Goal: Check status: Check status

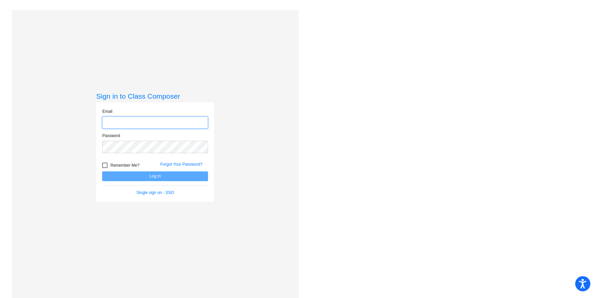
type input "[EMAIL_ADDRESS][DOMAIN_NAME]"
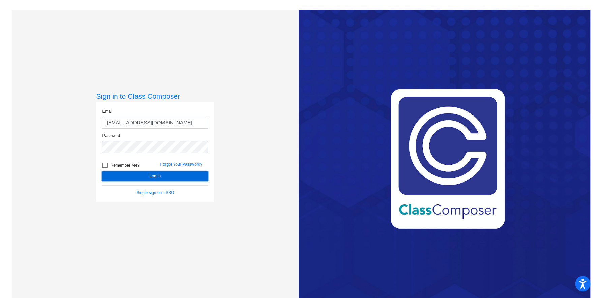
click at [181, 176] on button "Log In" at bounding box center [155, 177] width 106 height 10
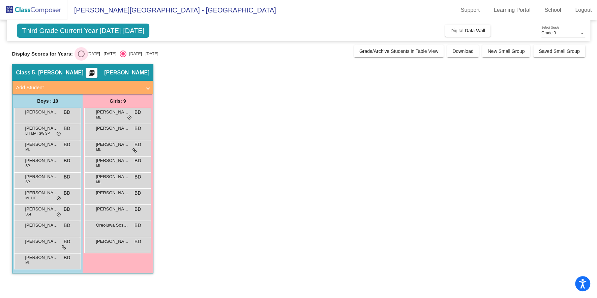
click at [98, 55] on div "[DATE] - [DATE]" at bounding box center [101, 54] width 32 height 6
click at [81, 57] on input "[DATE] - [DATE]" at bounding box center [81, 57] width 0 height 0
radio input "true"
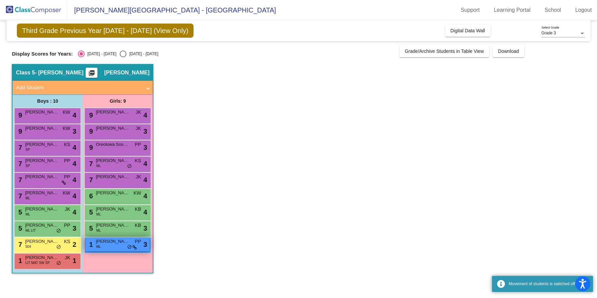
click at [118, 250] on div "1 [PERSON_NAME] ML PP lock do_not_disturb_alt 3" at bounding box center [117, 245] width 64 height 14
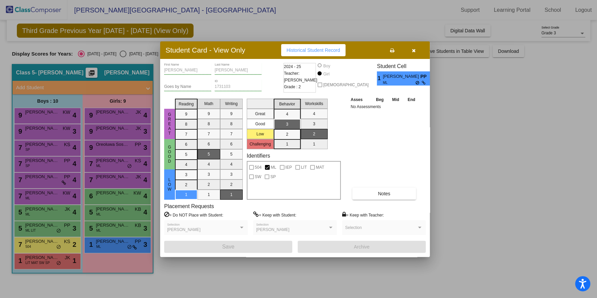
click at [414, 55] on button "button" at bounding box center [414, 50] width 22 height 12
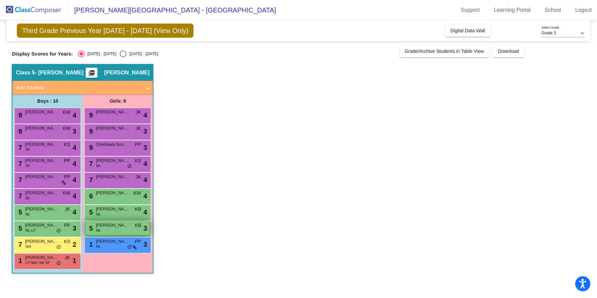
click at [127, 229] on div "5 [PERSON_NAME] ML KB lock do_not_disturb_alt 3" at bounding box center [117, 229] width 64 height 14
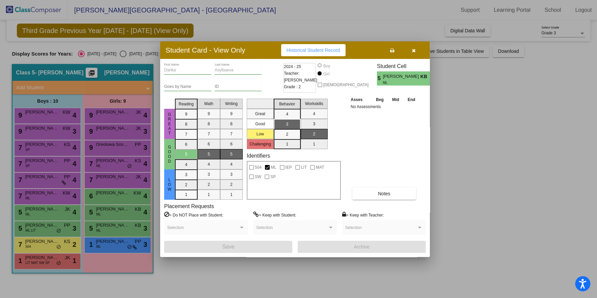
click at [417, 48] on button "button" at bounding box center [414, 50] width 22 height 12
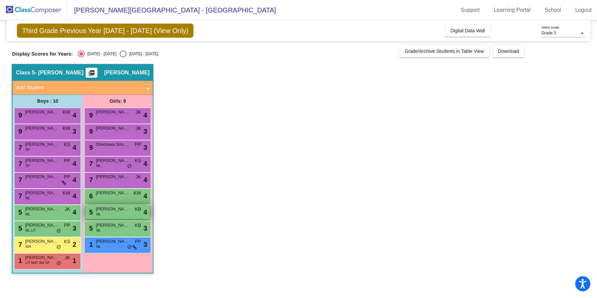
click at [124, 213] on div "5 [PERSON_NAME] ML KB lock do_not_disturb_alt 4" at bounding box center [117, 212] width 64 height 14
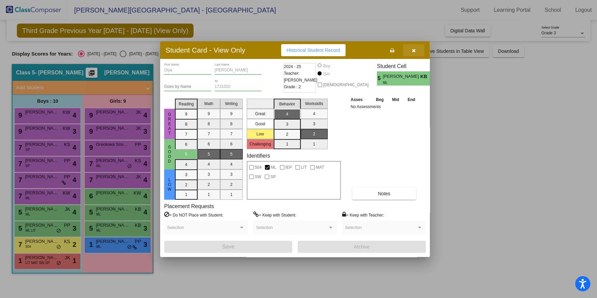
click at [420, 50] on button "button" at bounding box center [414, 50] width 22 height 12
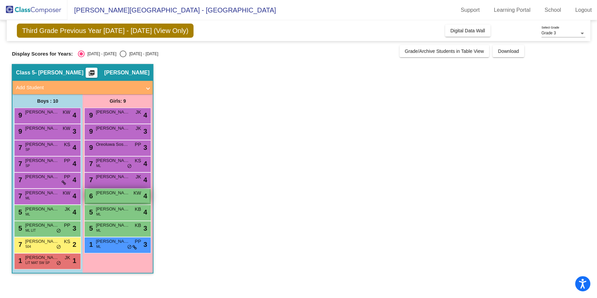
click at [99, 200] on div "6 [PERSON_NAME] KW lock do_not_disturb_alt 4" at bounding box center [117, 196] width 64 height 14
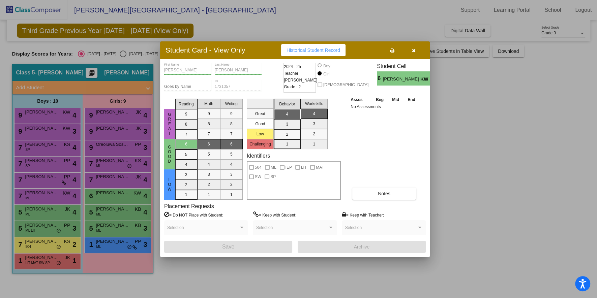
click at [413, 48] on span "button" at bounding box center [414, 50] width 4 height 5
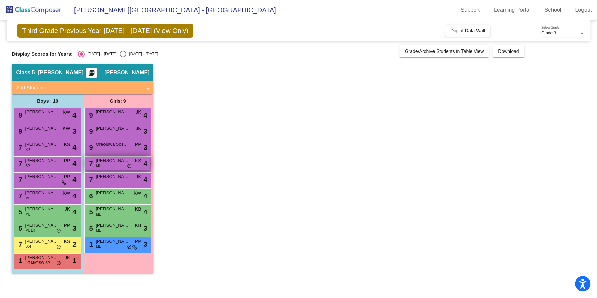
click at [141, 163] on span "KS" at bounding box center [138, 160] width 6 height 7
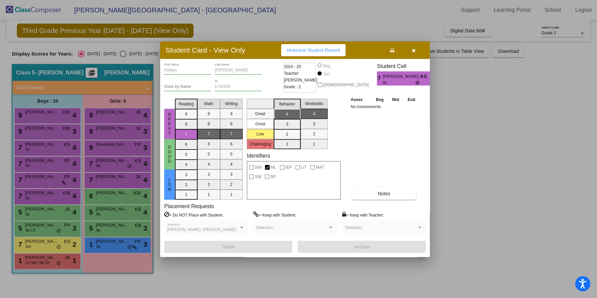
click at [412, 52] on icon "button" at bounding box center [414, 50] width 4 height 5
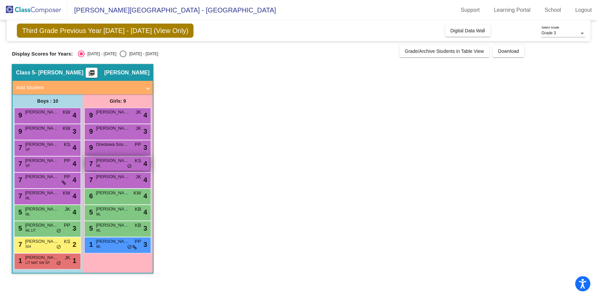
click at [124, 161] on span "[PERSON_NAME]" at bounding box center [113, 160] width 34 height 7
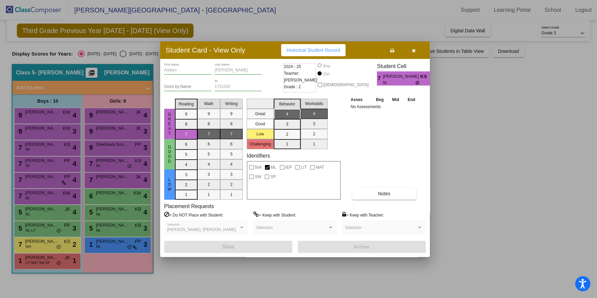
click at [414, 56] on div "Student Card - View Only Historical Student Record" at bounding box center [295, 50] width 270 height 18
click at [414, 51] on icon "button" at bounding box center [414, 50] width 4 height 5
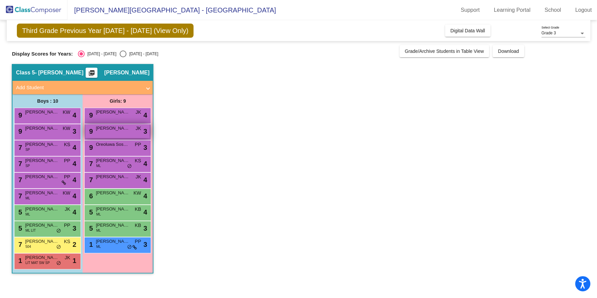
click at [139, 134] on div "9 Laine [PERSON_NAME] lock do_not_disturb_alt 3" at bounding box center [117, 131] width 64 height 14
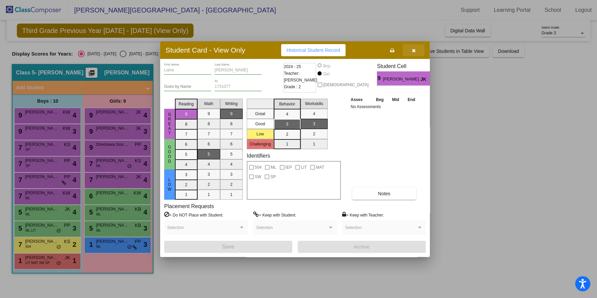
click at [416, 45] on button "button" at bounding box center [414, 50] width 22 height 12
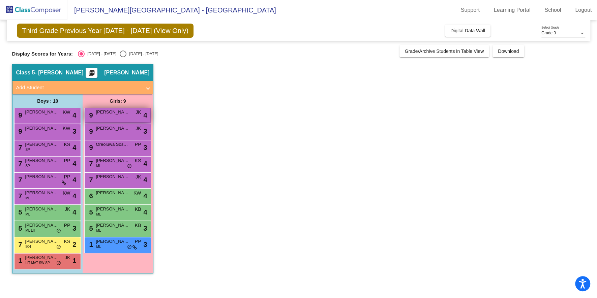
click at [112, 117] on div "9 [PERSON_NAME] JK lock do_not_disturb_alt 4" at bounding box center [117, 115] width 64 height 14
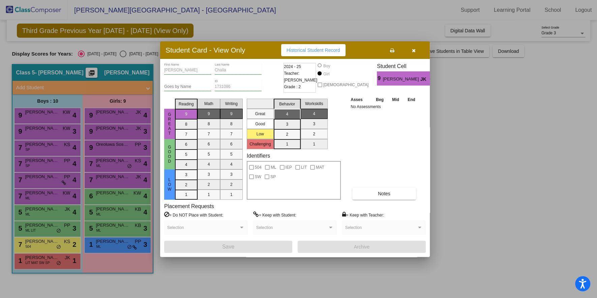
click at [415, 48] on button "button" at bounding box center [414, 50] width 22 height 12
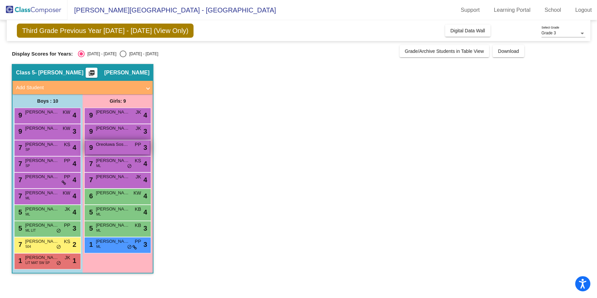
click at [120, 148] on div "9 Oreoluwa Sosami PP lock do_not_disturb_alt 3" at bounding box center [117, 148] width 64 height 14
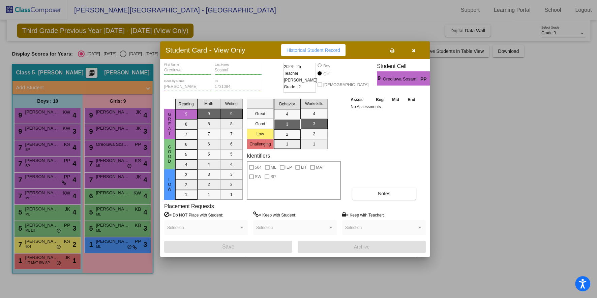
click at [412, 50] on icon "button" at bounding box center [414, 50] width 4 height 5
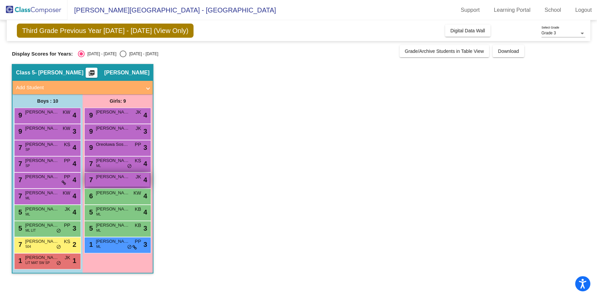
click at [113, 181] on div "7 [PERSON_NAME] JK lock do_not_disturb_alt 4" at bounding box center [117, 180] width 64 height 14
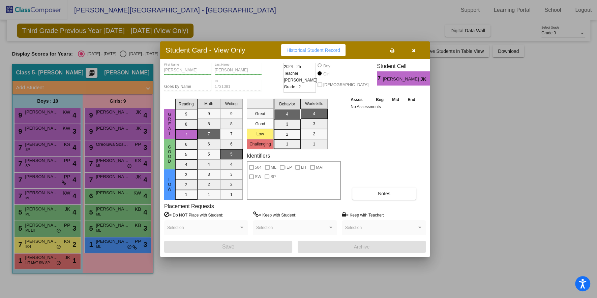
click at [413, 47] on button "button" at bounding box center [414, 50] width 22 height 12
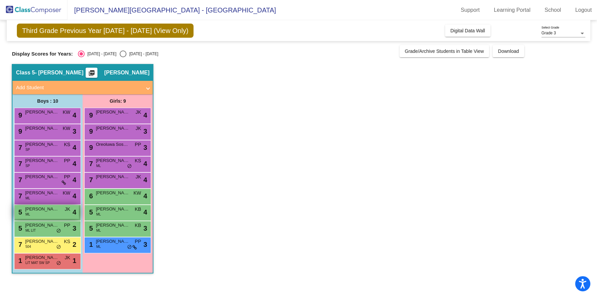
click at [40, 214] on div "5 [PERSON_NAME] ML JK lock do_not_disturb_alt 4" at bounding box center [47, 212] width 64 height 14
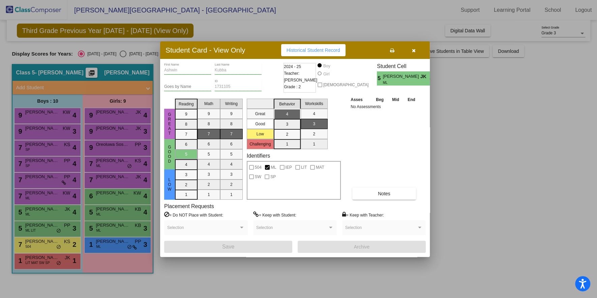
click at [411, 53] on button "button" at bounding box center [414, 50] width 22 height 12
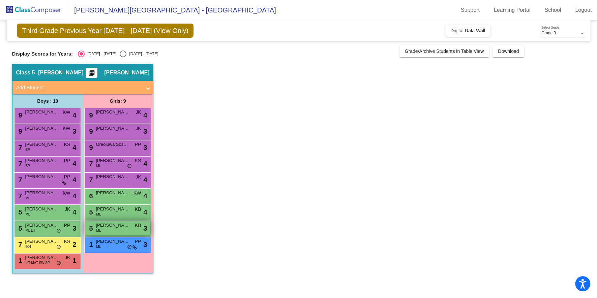
click at [128, 232] on div "5 [PERSON_NAME] ML KB lock do_not_disturb_alt 3" at bounding box center [117, 229] width 64 height 14
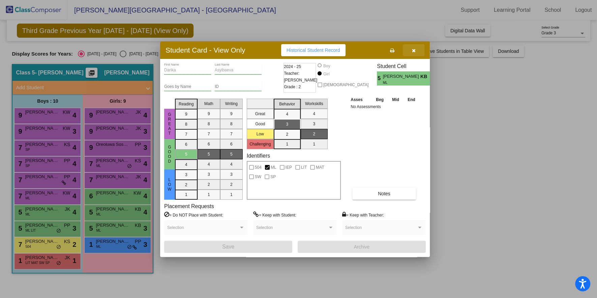
click at [412, 55] on button "button" at bounding box center [414, 50] width 22 height 12
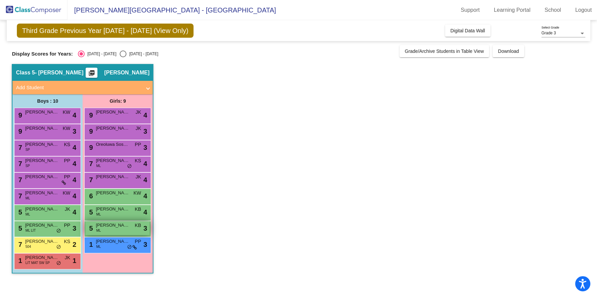
click at [138, 229] on div "5 [PERSON_NAME] ML KB lock do_not_disturb_alt 3" at bounding box center [117, 229] width 64 height 14
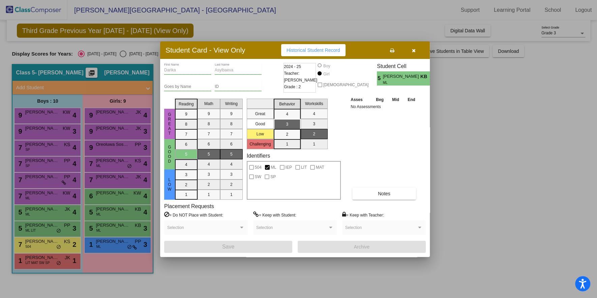
click at [413, 46] on button "button" at bounding box center [414, 50] width 22 height 12
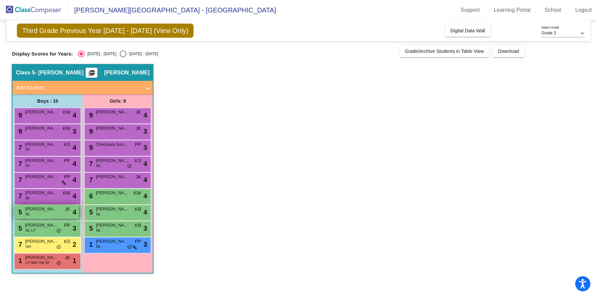
click at [58, 214] on div "5 [PERSON_NAME] ML JK lock do_not_disturb_alt 4" at bounding box center [47, 212] width 64 height 14
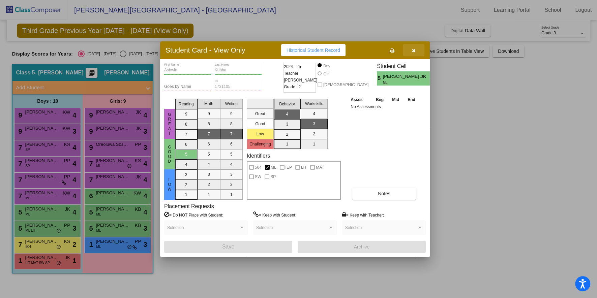
click at [409, 50] on button "button" at bounding box center [414, 50] width 22 height 12
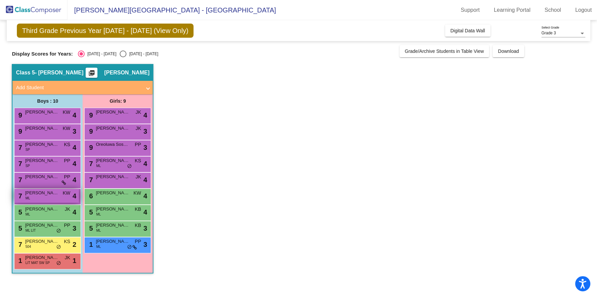
click at [67, 194] on span "KW" at bounding box center [67, 193] width 8 height 7
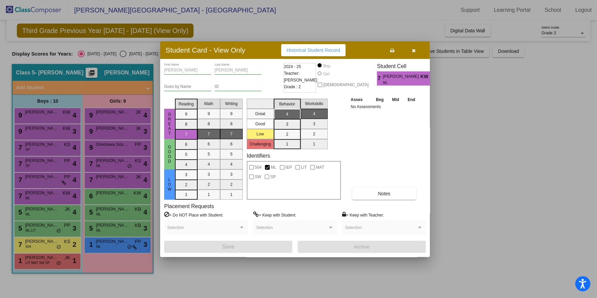
click at [419, 50] on button "button" at bounding box center [414, 50] width 22 height 12
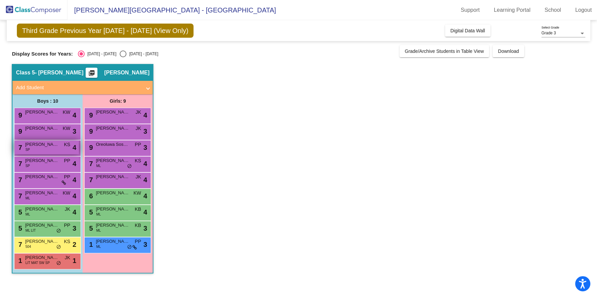
click at [67, 146] on span "KS" at bounding box center [67, 144] width 6 height 7
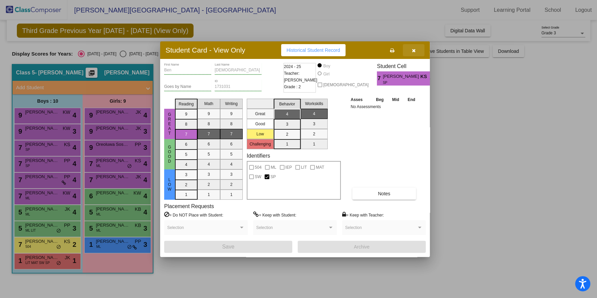
click at [412, 52] on icon "button" at bounding box center [414, 50] width 4 height 5
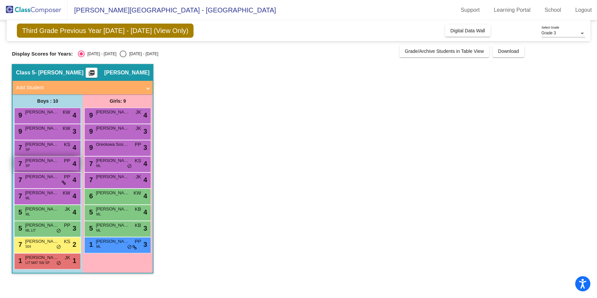
click at [52, 166] on div "7 [PERSON_NAME] SP PP lock do_not_disturb_alt 4" at bounding box center [47, 164] width 64 height 14
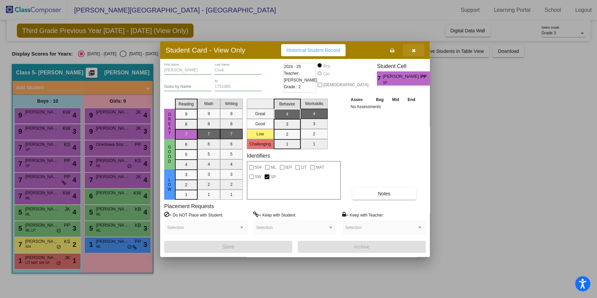
click at [415, 50] on icon "button" at bounding box center [414, 50] width 4 height 5
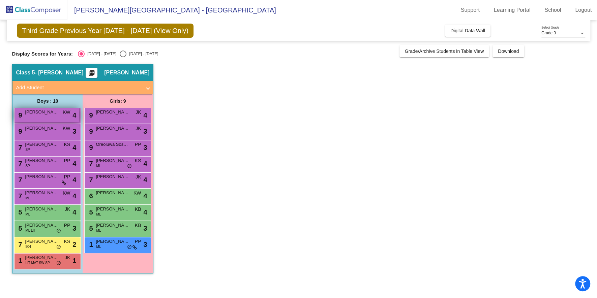
click at [50, 118] on div "9 [PERSON_NAME] [PERSON_NAME] lock do_not_disturb_alt 4" at bounding box center [47, 115] width 64 height 14
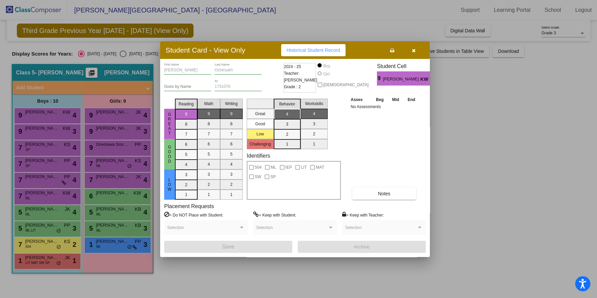
click at [414, 50] on icon "button" at bounding box center [414, 50] width 4 height 5
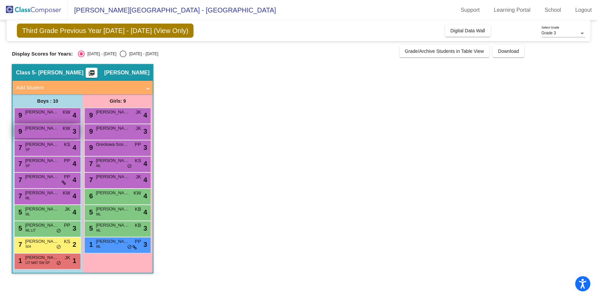
click at [73, 134] on span "3" at bounding box center [75, 131] width 4 height 10
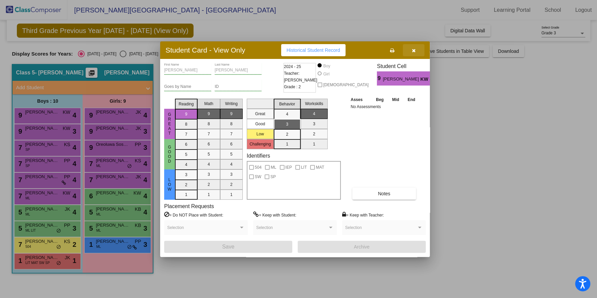
click at [415, 55] on button "button" at bounding box center [414, 50] width 22 height 12
